Goal: Task Accomplishment & Management: Manage account settings

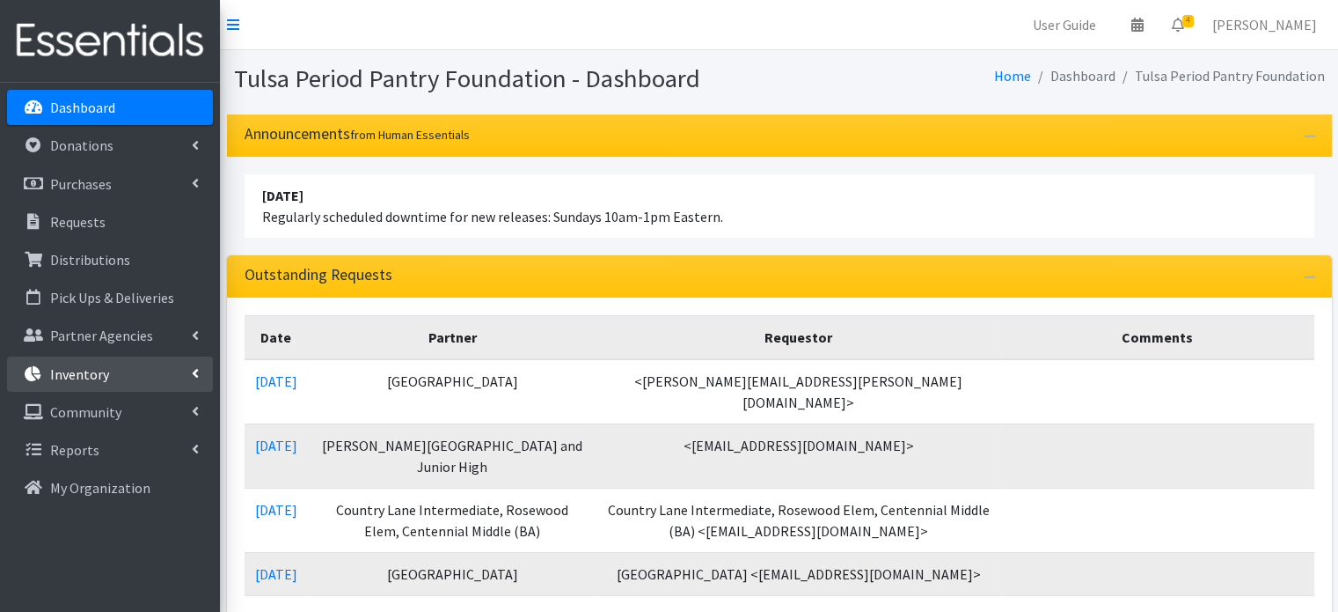
click at [106, 369] on p "Inventory" at bounding box center [79, 374] width 59 height 18
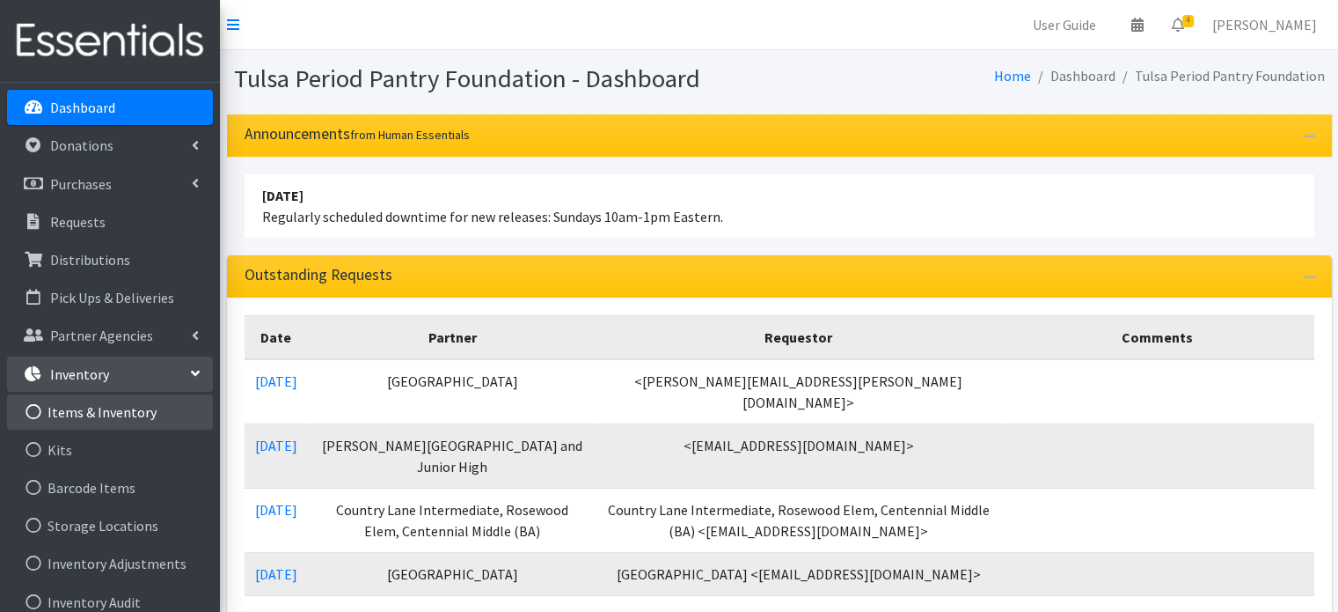
click at [101, 411] on link "Items & Inventory" at bounding box center [110, 411] width 206 height 35
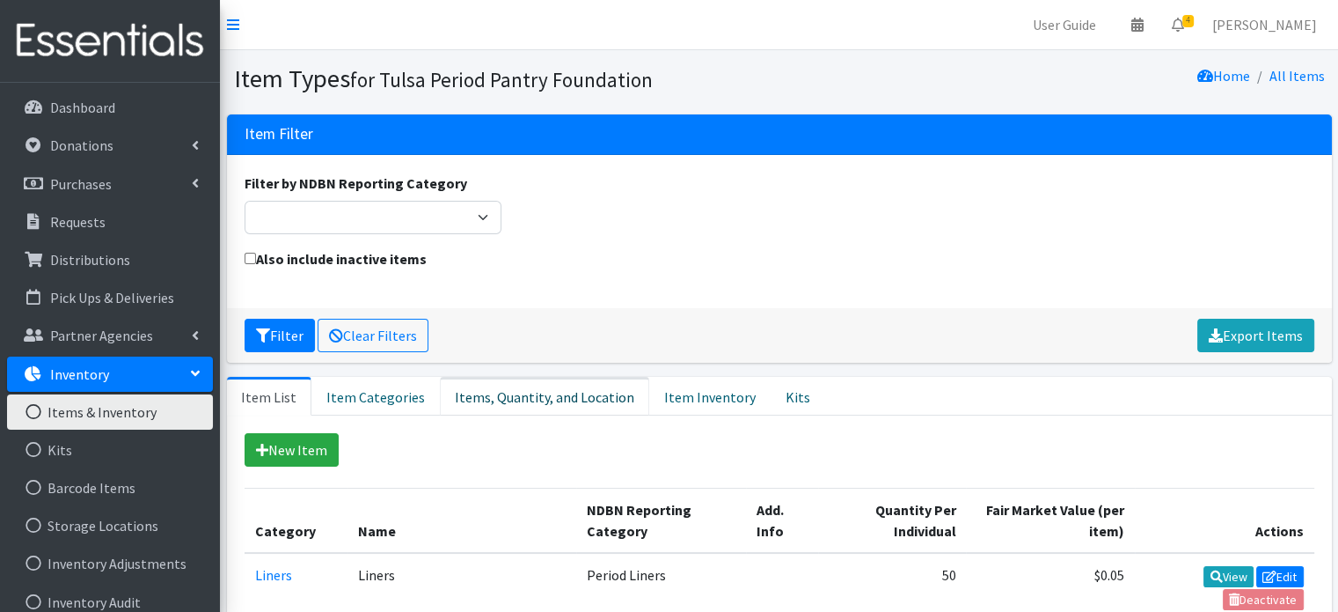
click at [485, 395] on link "Items, Quantity, and Location" at bounding box center [544, 396] width 209 height 39
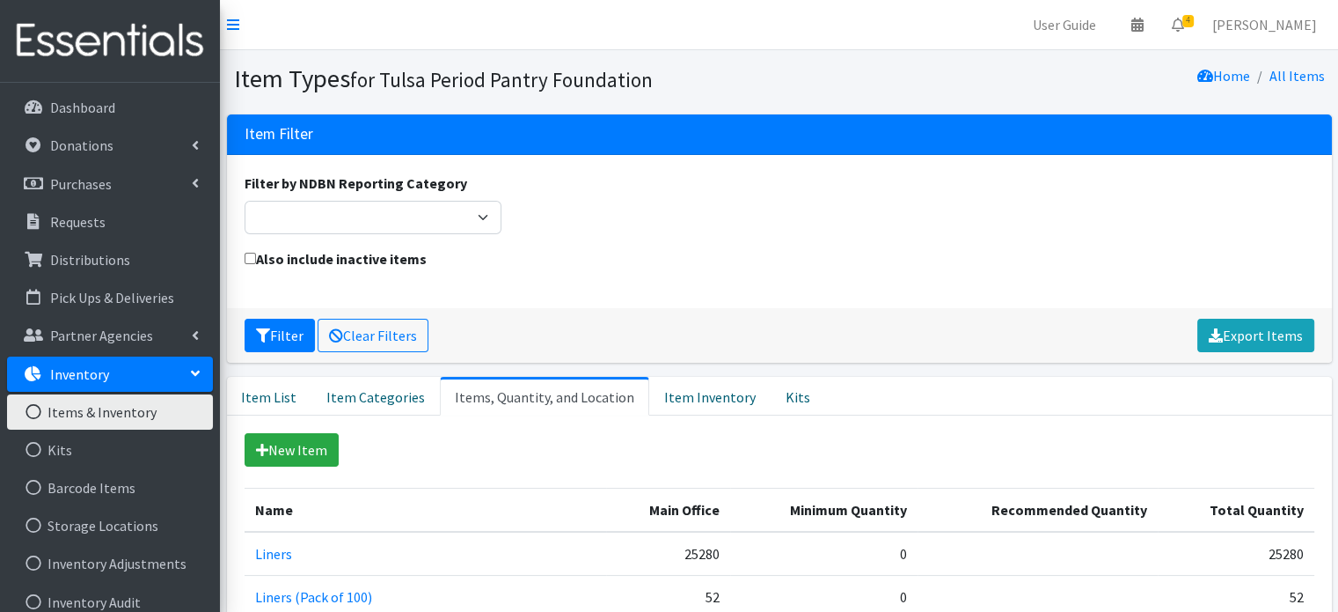
click at [195, 371] on icon at bounding box center [195, 373] width 14 height 7
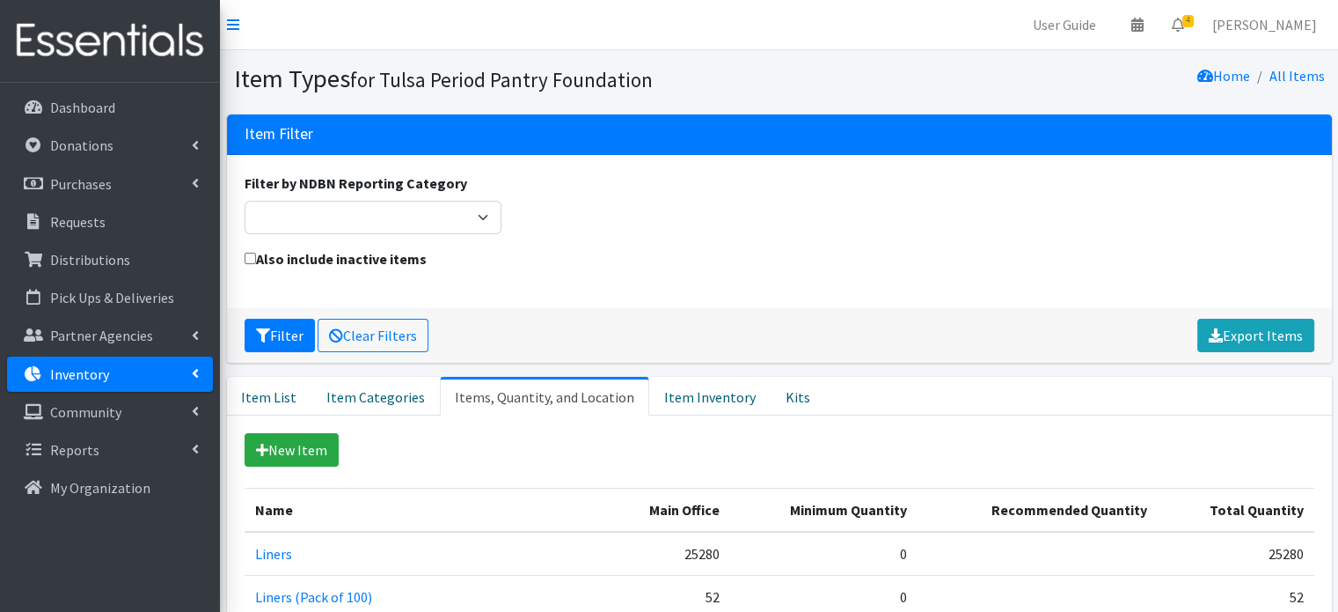
click at [190, 369] on link "Inventory" at bounding box center [110, 373] width 206 height 35
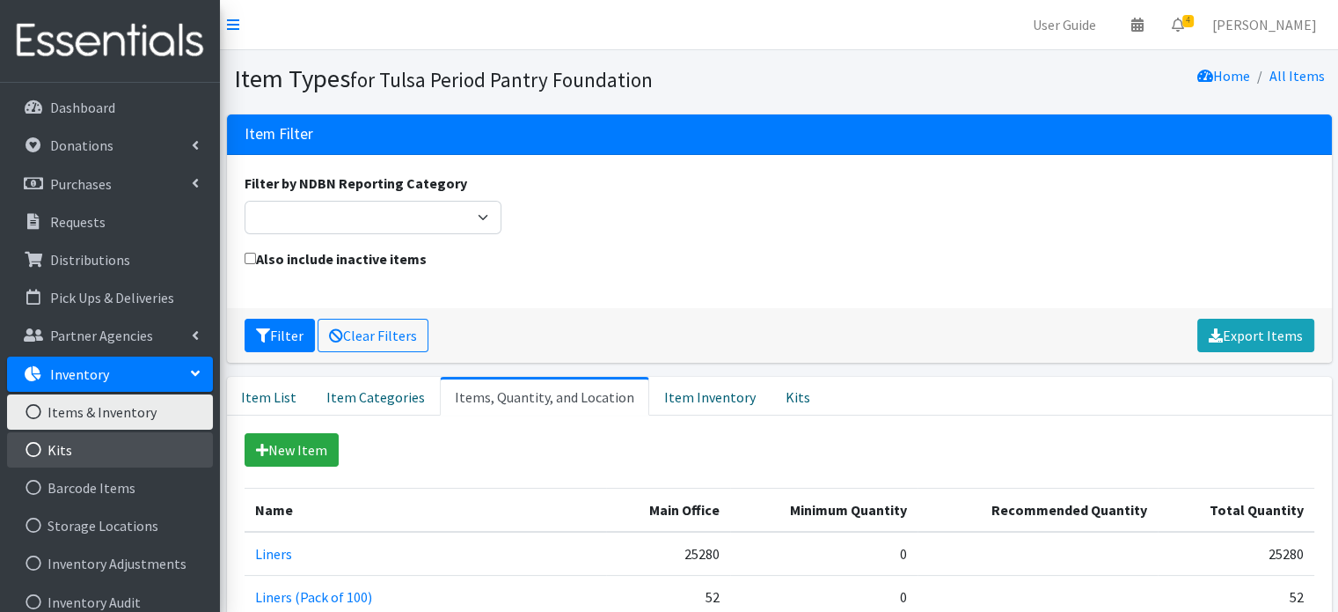
click at [70, 450] on link "Kits" at bounding box center [110, 449] width 206 height 35
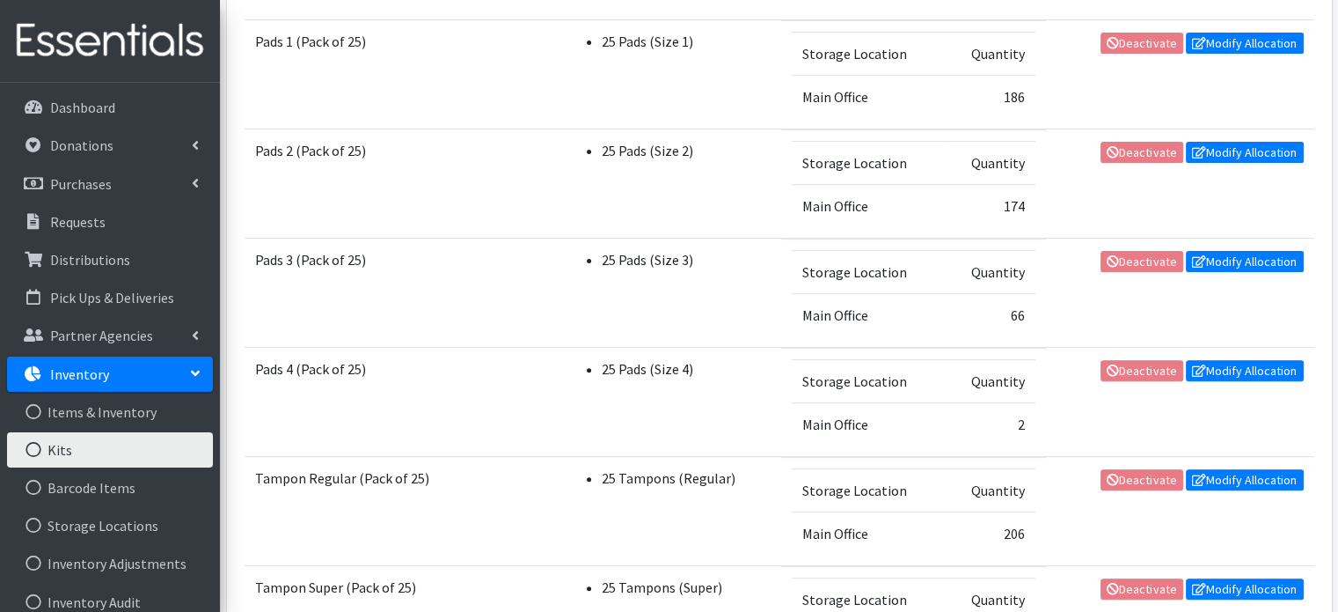
scroll to position [528, 0]
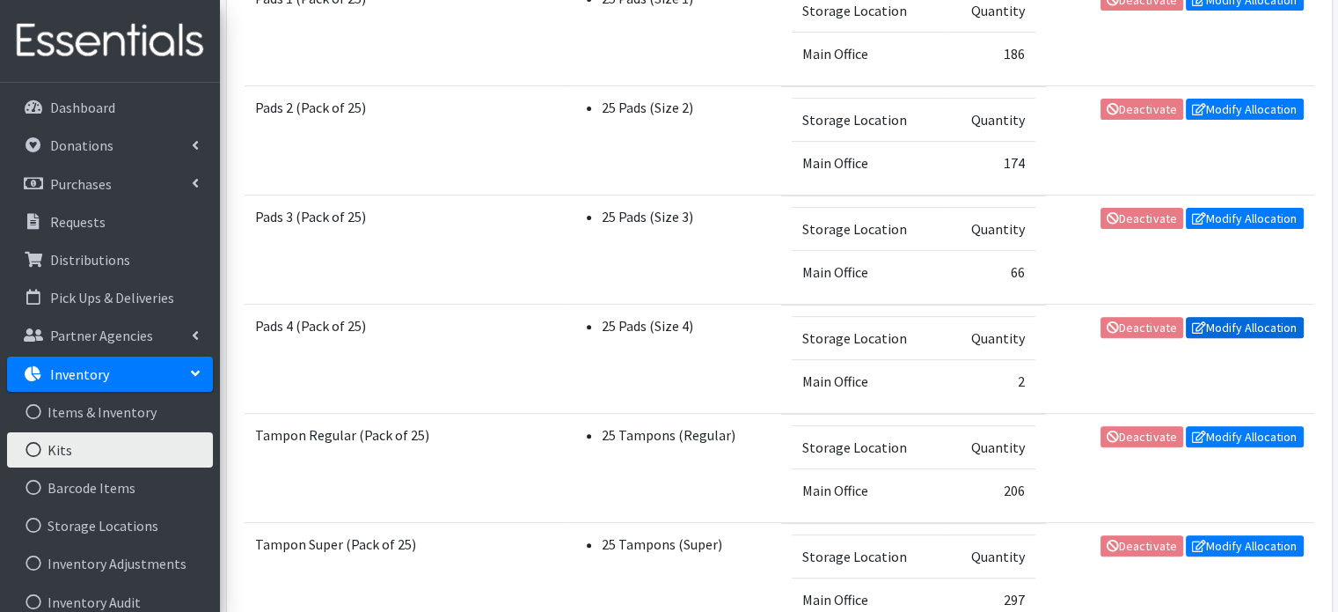
click at [1223, 321] on link "Modify Allocation" at bounding box center [1245, 327] width 118 height 21
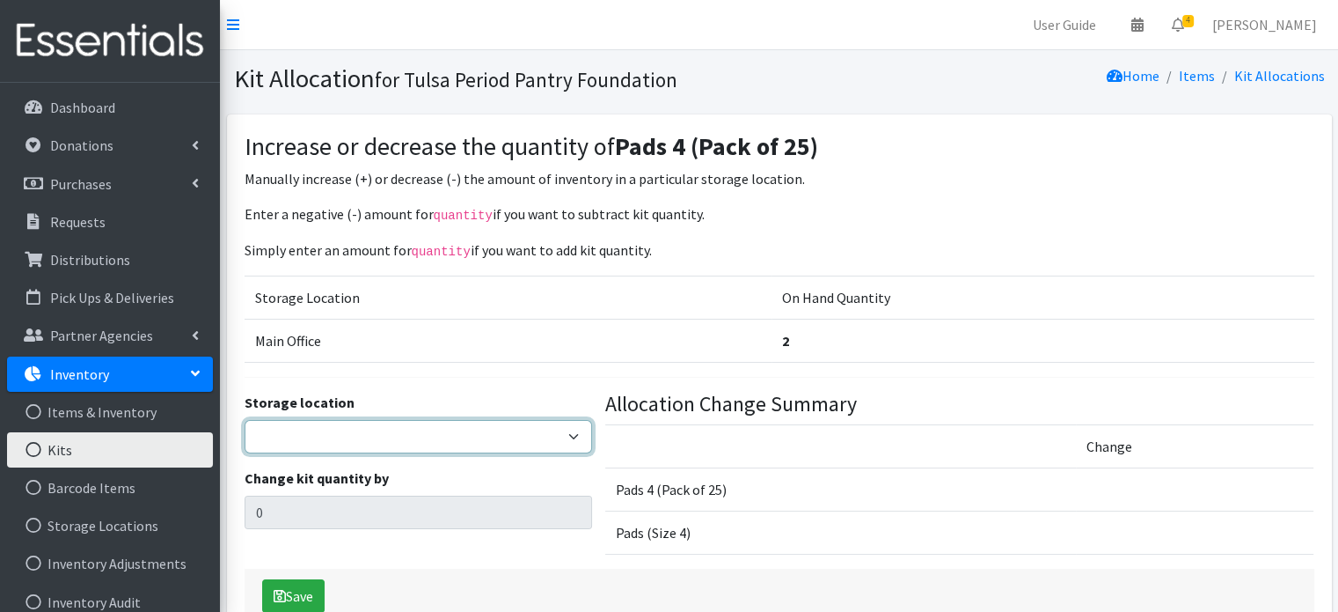
click at [510, 429] on select "Main Office" at bounding box center [419, 436] width 348 height 33
select select "380"
click at [245, 420] on select "Main Office" at bounding box center [419, 436] width 348 height 33
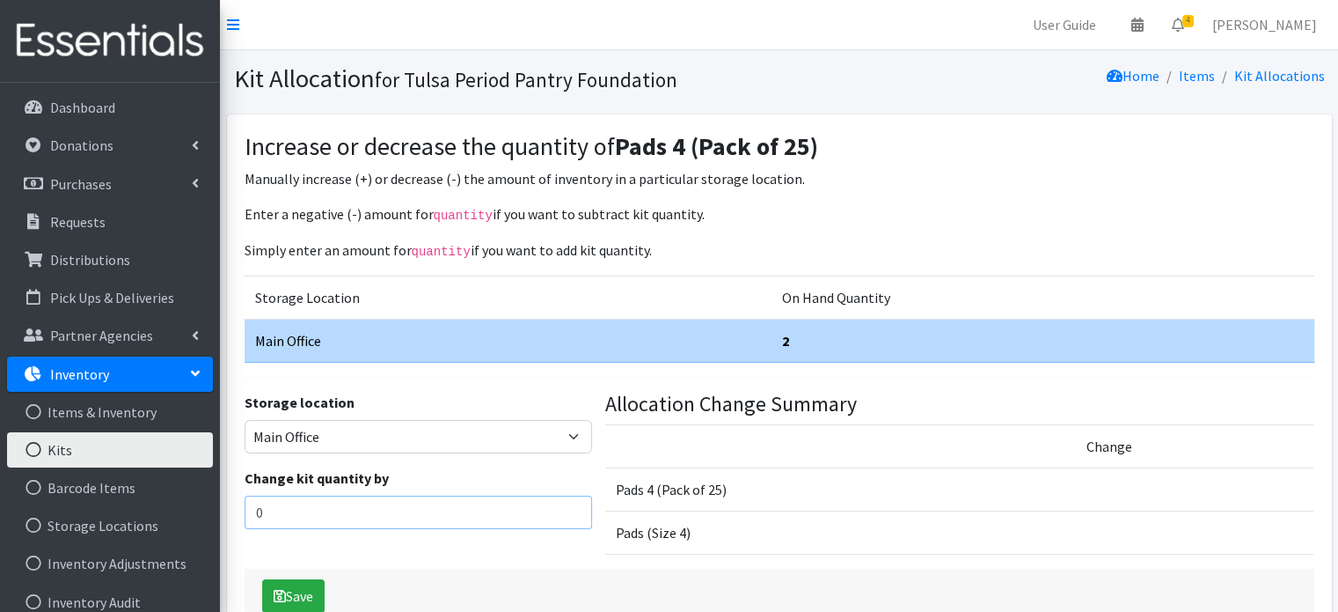
click at [465, 517] on input "0" at bounding box center [419, 511] width 348 height 33
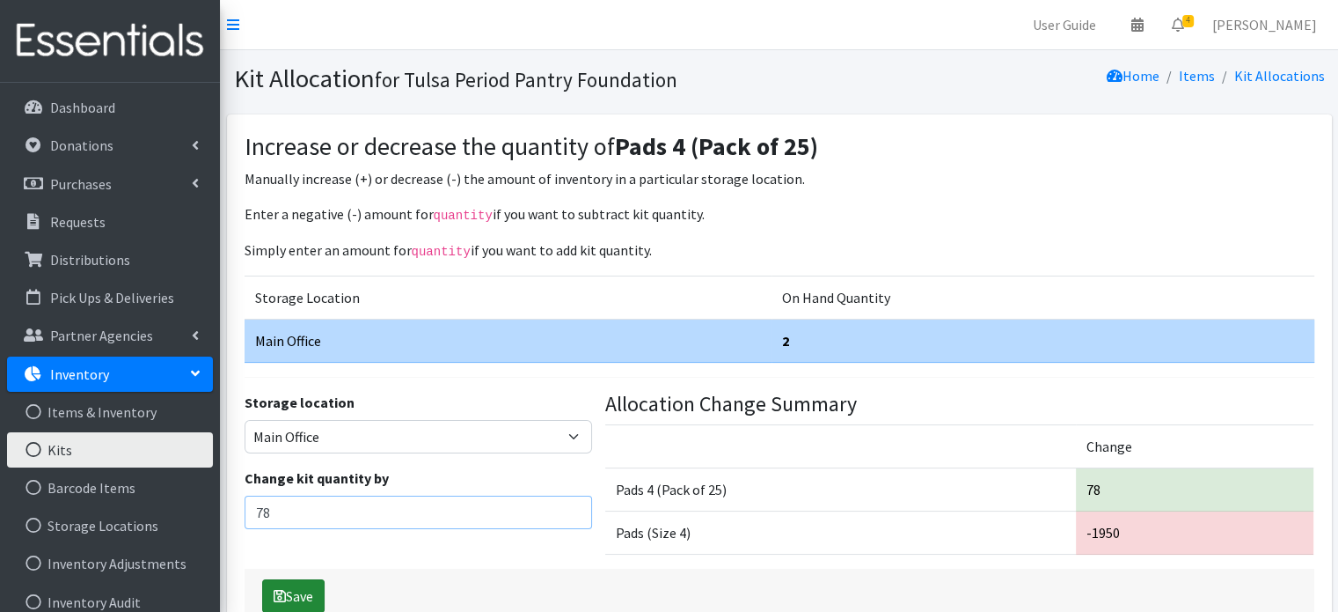
type input "78"
click at [296, 594] on button "Save" at bounding box center [293, 595] width 62 height 33
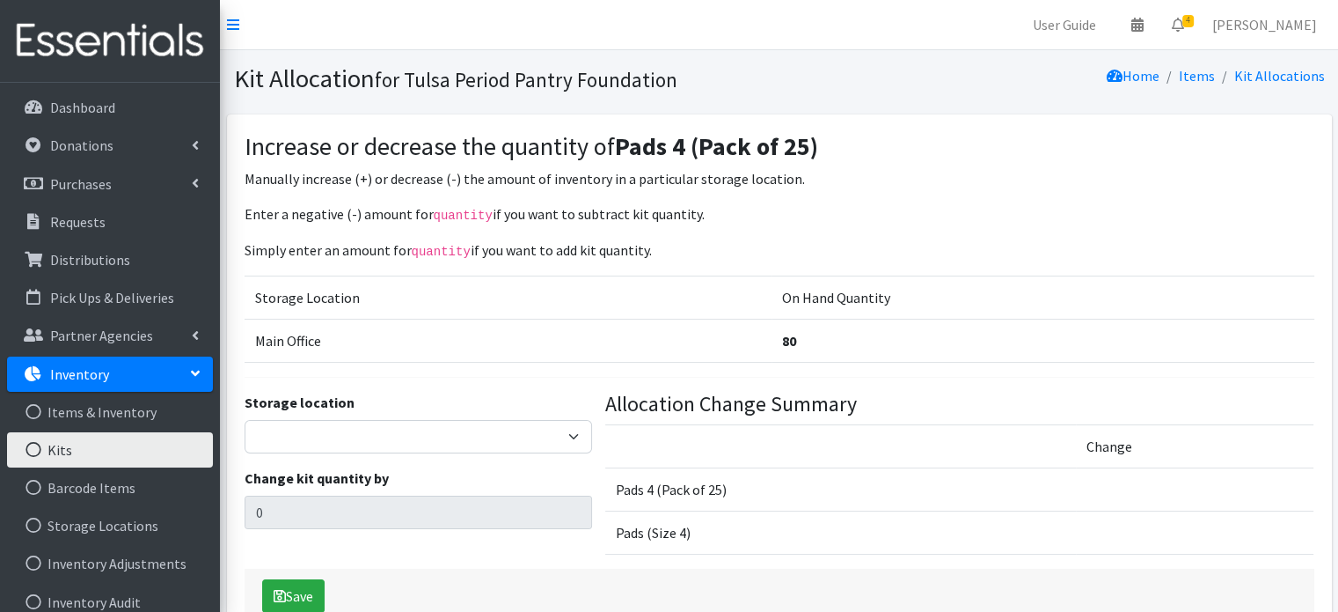
click at [72, 373] on p "Inventory" at bounding box center [79, 374] width 59 height 18
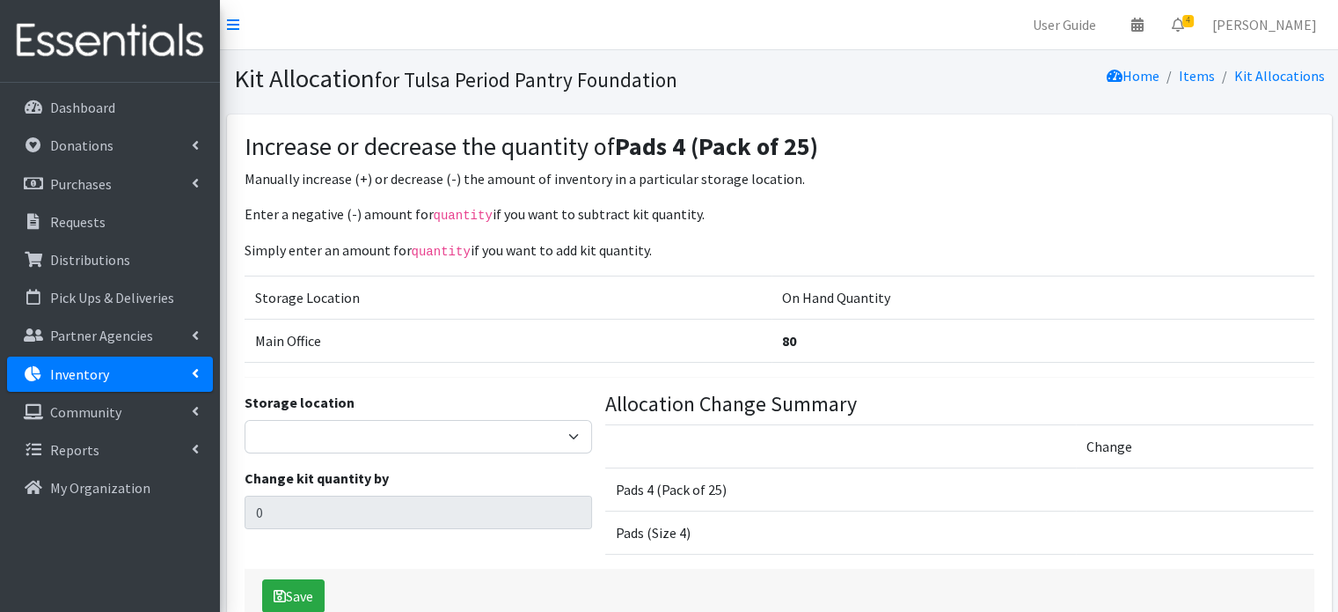
click at [72, 373] on p "Inventory" at bounding box center [79, 374] width 59 height 18
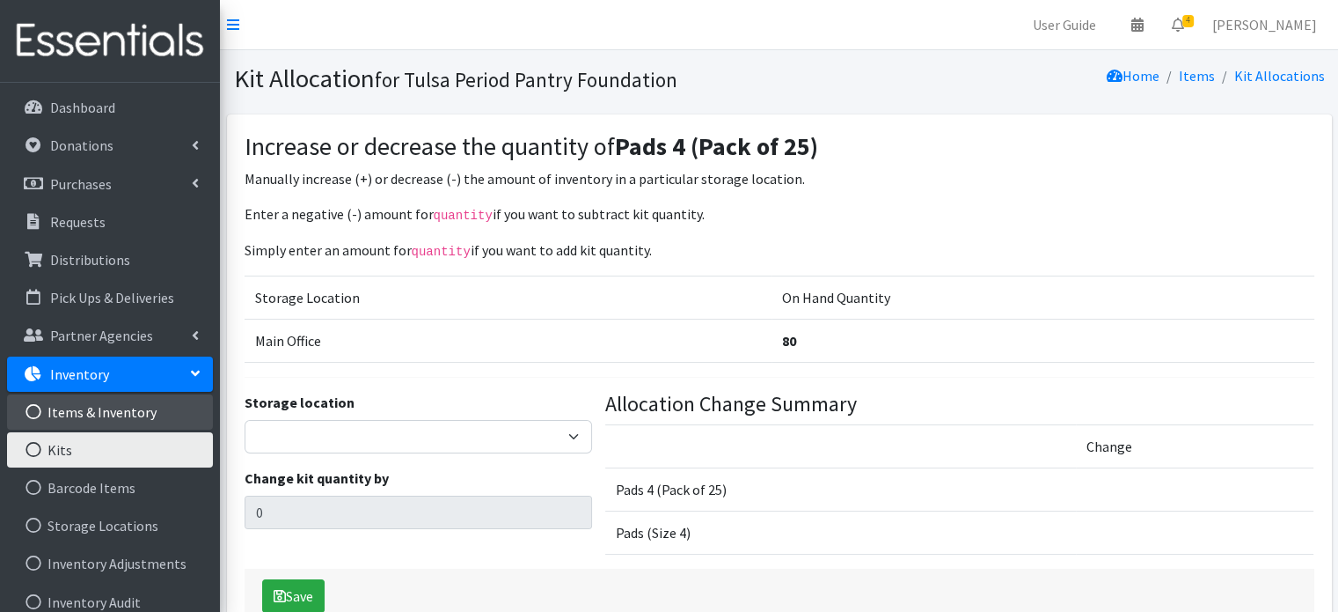
click at [75, 410] on link "Items & Inventory" at bounding box center [110, 411] width 206 height 35
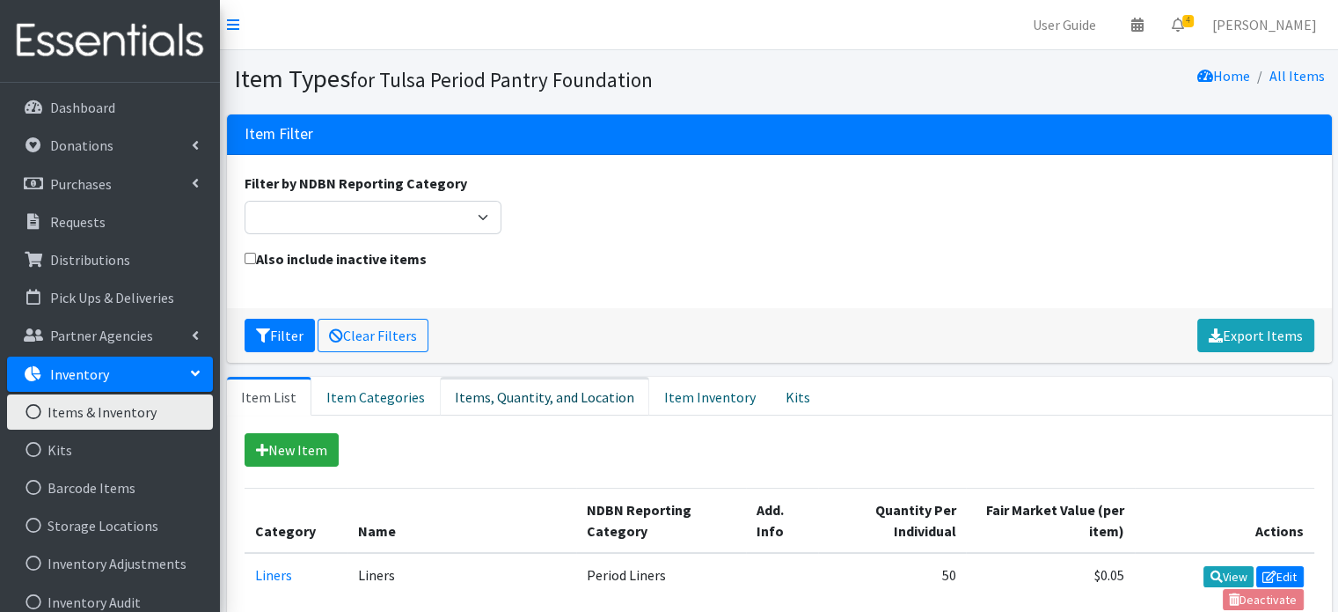
click at [507, 404] on link "Items, Quantity, and Location" at bounding box center [544, 396] width 209 height 39
